Goal: Transaction & Acquisition: Download file/media

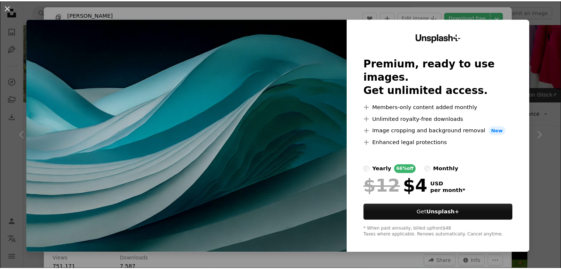
scroll to position [1183, 0]
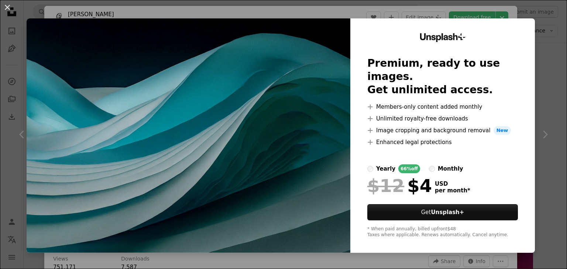
click at [538, 34] on div "An X shape Unsplash+ Premium, ready to use images. Get unlimited access. A plus…" at bounding box center [283, 134] width 567 height 269
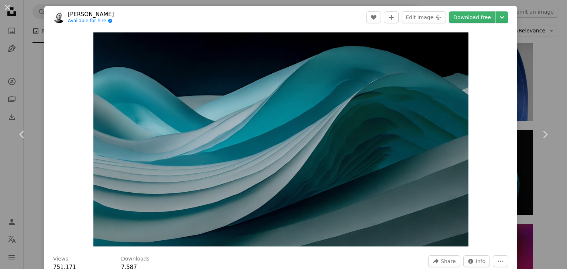
click at [537, 79] on div "An X shape Chevron left Chevron right Cihad Dağlı Available for hire A checkmar…" at bounding box center [283, 134] width 567 height 269
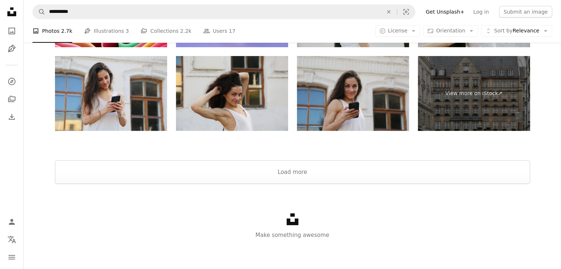
scroll to position [2933, 0]
click at [313, 167] on button "Load more" at bounding box center [292, 172] width 475 height 24
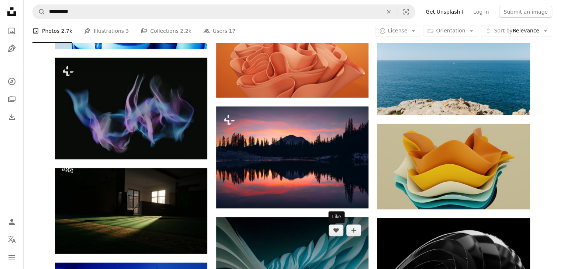
scroll to position [2845, 0]
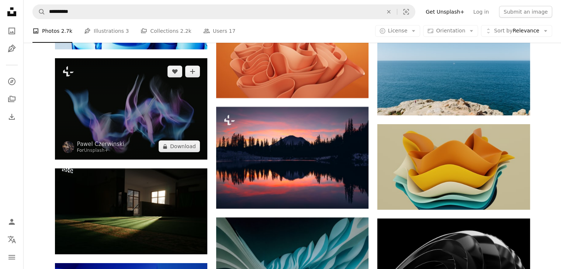
click at [146, 152] on img at bounding box center [131, 108] width 152 height 101
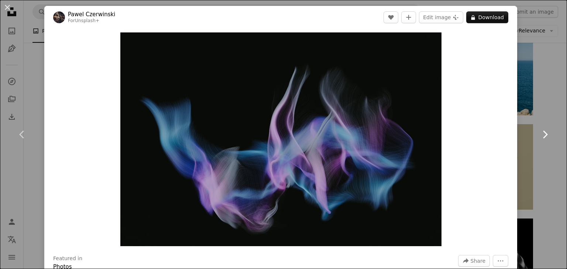
click at [531, 131] on link "Chevron right" at bounding box center [544, 134] width 44 height 71
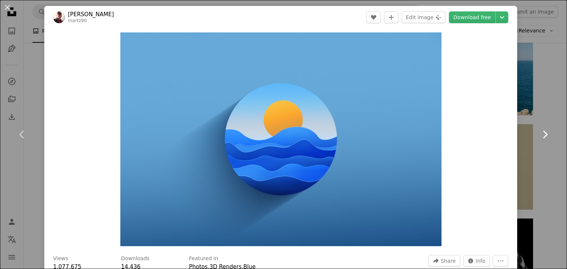
click at [539, 131] on icon "Chevron right" at bounding box center [545, 135] width 12 height 12
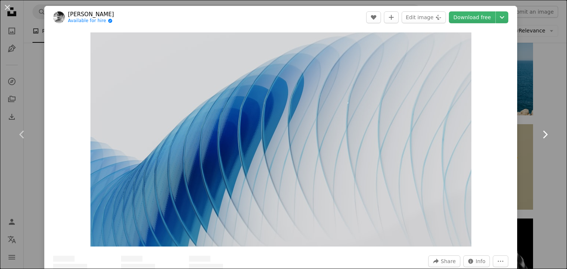
click at [539, 131] on icon "Chevron right" at bounding box center [545, 135] width 12 height 12
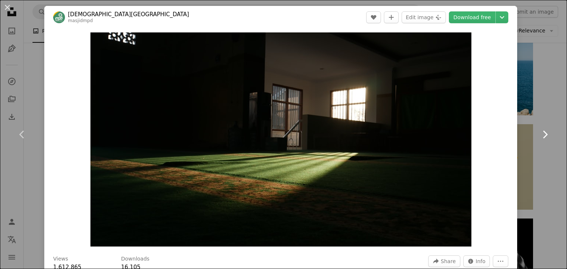
click at [539, 131] on icon "Chevron right" at bounding box center [545, 135] width 12 height 12
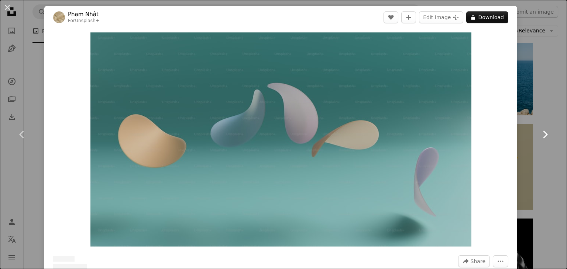
click at [539, 131] on icon "Chevron right" at bounding box center [545, 135] width 12 height 12
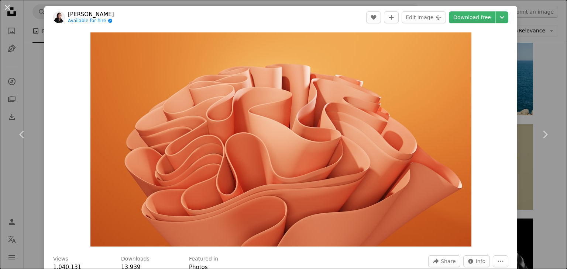
click at [553, 59] on div "An X shape Chevron left Chevron right [PERSON_NAME] Available for hire A checkm…" at bounding box center [283, 134] width 567 height 269
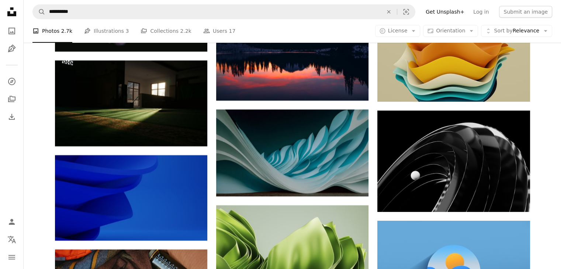
scroll to position [3017, 0]
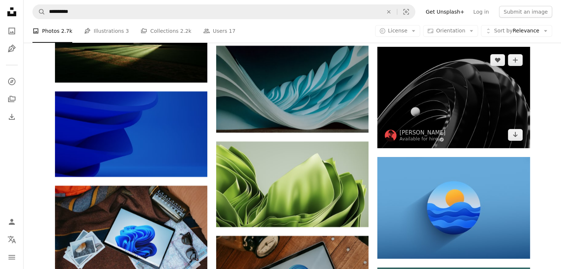
click at [438, 113] on img at bounding box center [453, 97] width 152 height 101
click at [466, 108] on img at bounding box center [453, 97] width 152 height 101
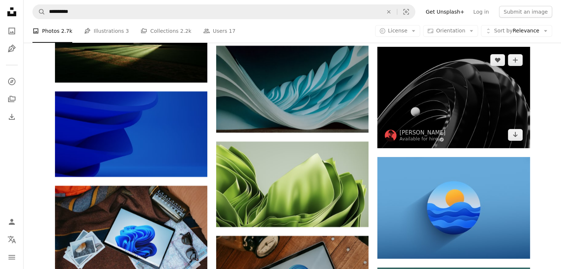
click at [466, 108] on img at bounding box center [453, 97] width 152 height 101
click at [517, 107] on img at bounding box center [453, 97] width 152 height 101
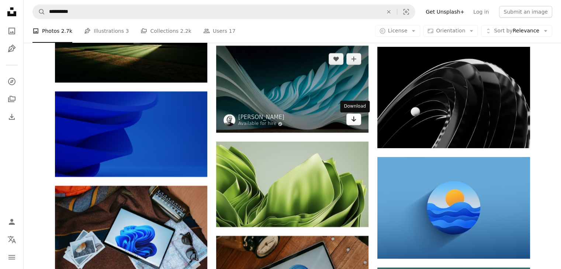
click at [357, 120] on link "Arrow pointing down" at bounding box center [353, 120] width 15 height 12
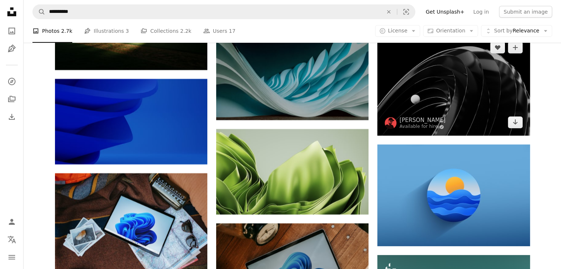
scroll to position [3026, 0]
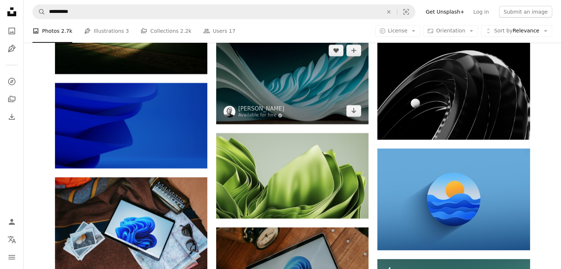
click at [307, 78] on img at bounding box center [292, 80] width 152 height 87
click at [278, 90] on img at bounding box center [292, 80] width 152 height 87
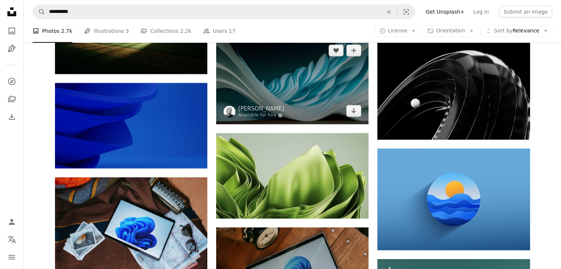
click at [278, 90] on img at bounding box center [292, 80] width 152 height 87
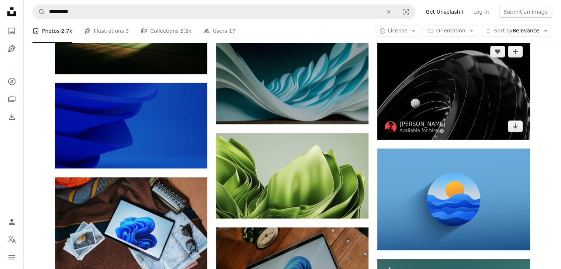
click at [399, 98] on img at bounding box center [453, 88] width 152 height 101
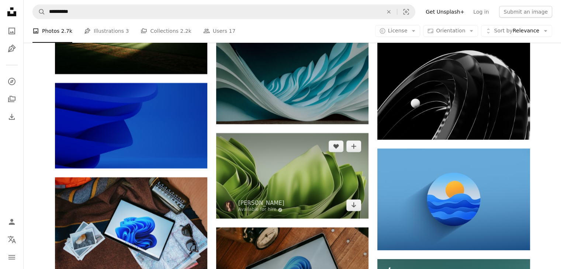
click at [276, 197] on img at bounding box center [292, 176] width 152 height 86
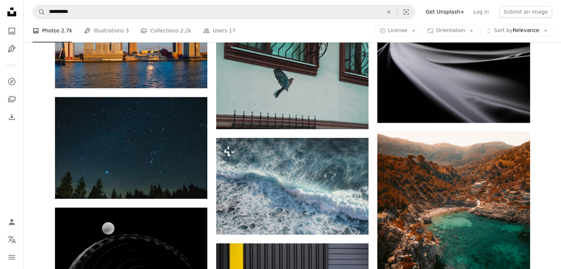
scroll to position [3805, 0]
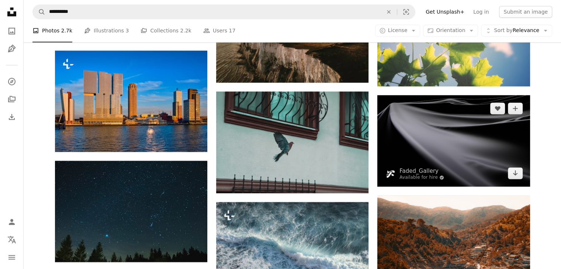
click at [439, 141] on img at bounding box center [453, 140] width 152 height 91
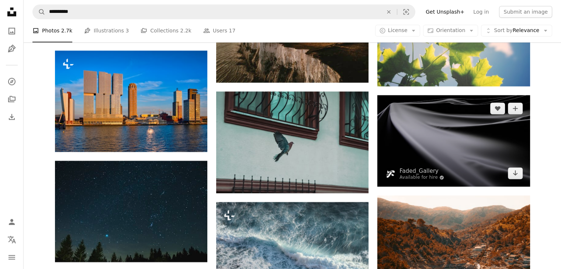
click at [439, 141] on img at bounding box center [453, 140] width 152 height 91
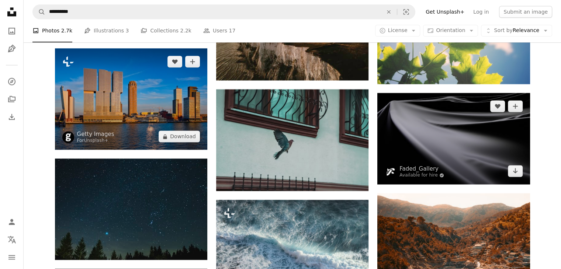
scroll to position [3808, 0]
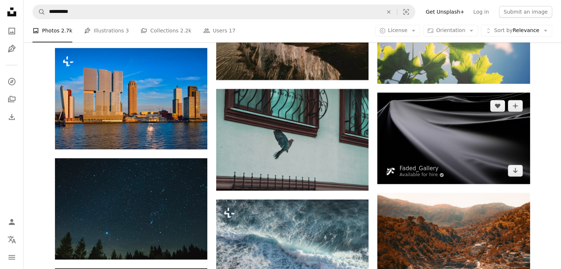
click at [425, 148] on img at bounding box center [453, 138] width 152 height 91
